Goal: Information Seeking & Learning: Learn about a topic

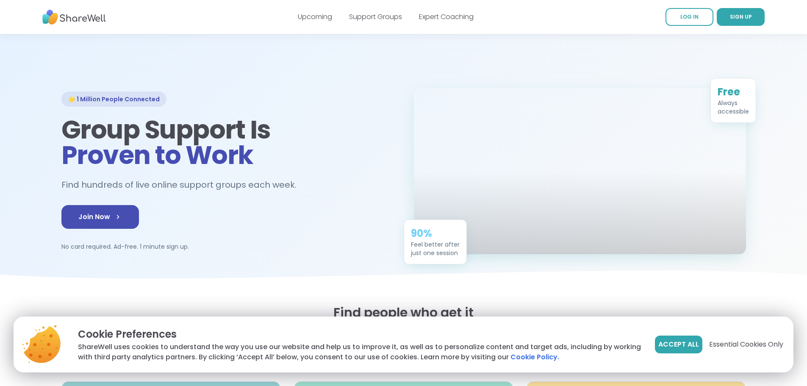
click at [359, 15] on link "Support Groups" at bounding box center [375, 17] width 53 height 10
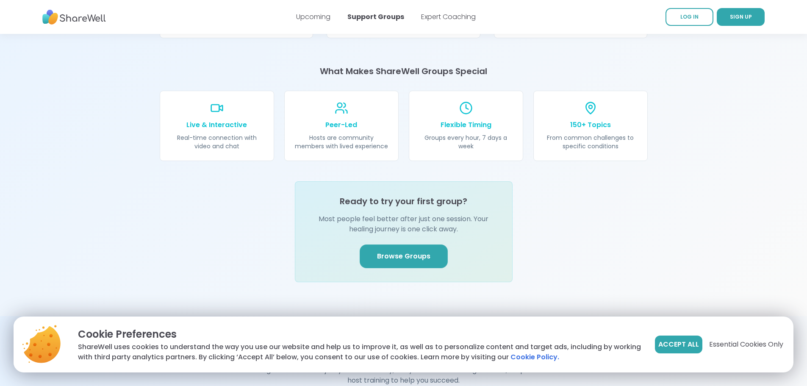
scroll to position [932, 0]
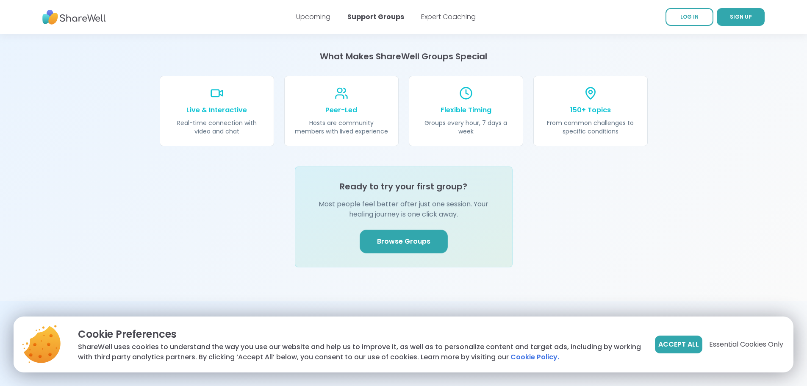
click at [408, 230] on link "Browse Groups" at bounding box center [404, 242] width 88 height 24
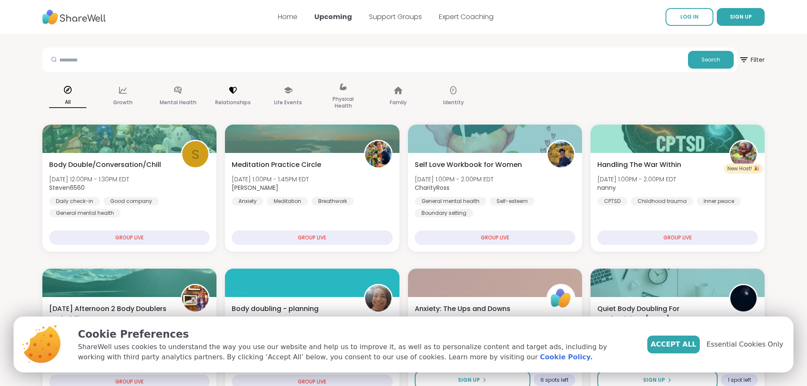
click at [234, 93] on icon at bounding box center [233, 90] width 8 height 7
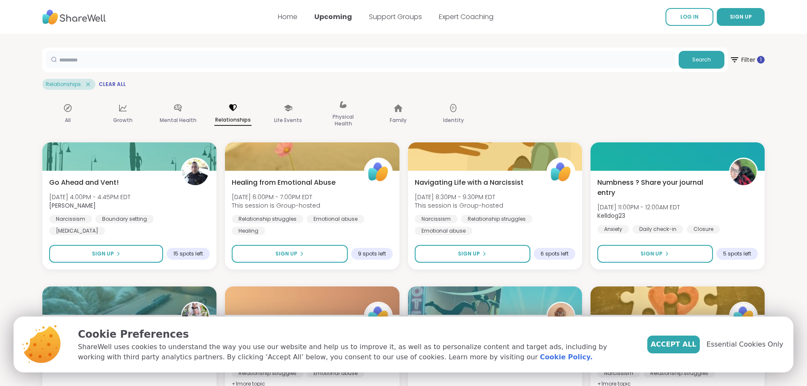
click at [464, 59] on input "text" at bounding box center [361, 59] width 630 height 17
type input "**********"
